Goal: Navigation & Orientation: Find specific page/section

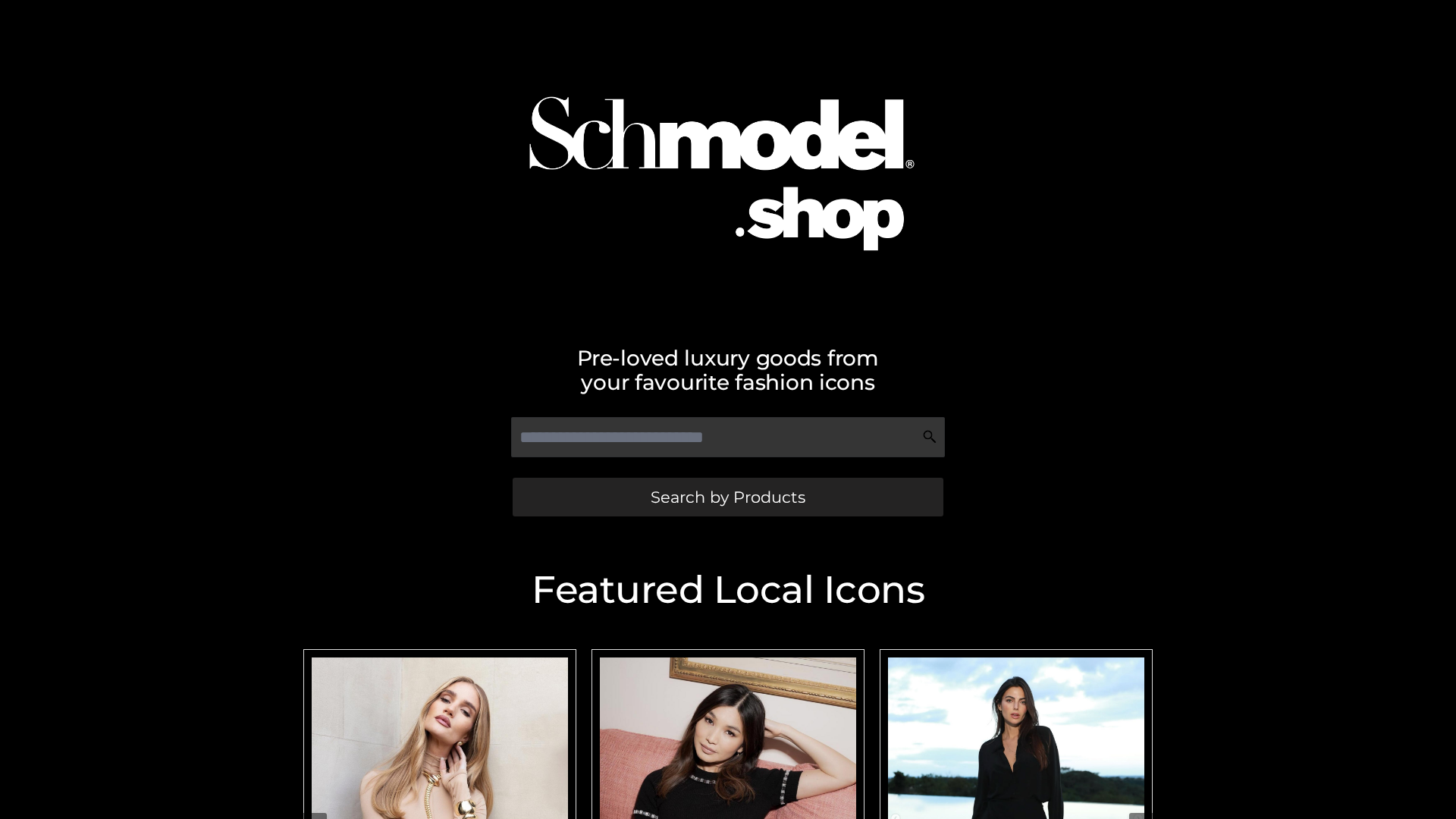
click at [728, 497] on span "Search by Products" at bounding box center [728, 497] width 155 height 16
